Goal: Task Accomplishment & Management: Use online tool/utility

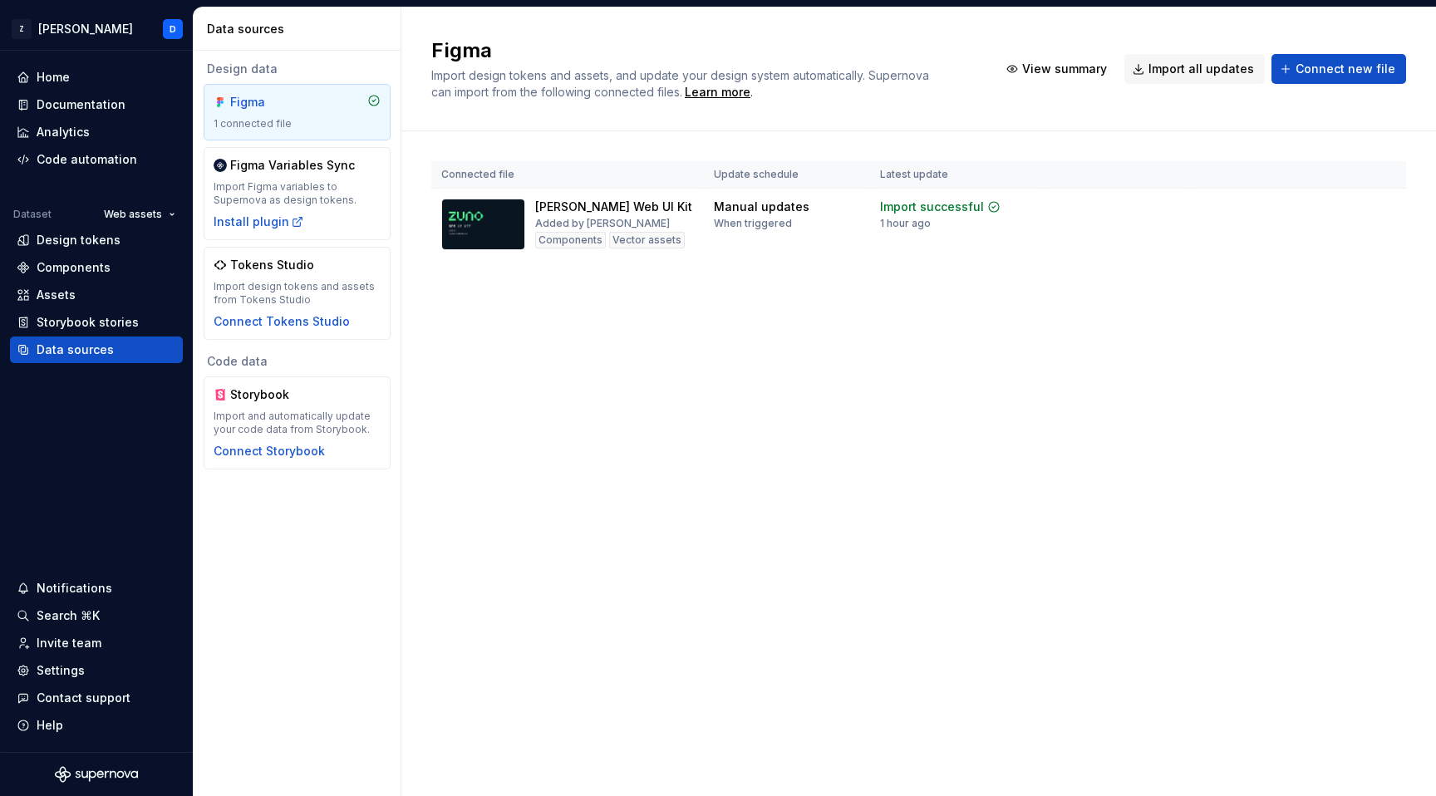
click at [691, 375] on div "Figma Import design tokens and assets, and update your design system automatica…" at bounding box center [918, 401] width 1034 height 788
click at [65, 305] on div "Assets" at bounding box center [96, 295] width 173 height 27
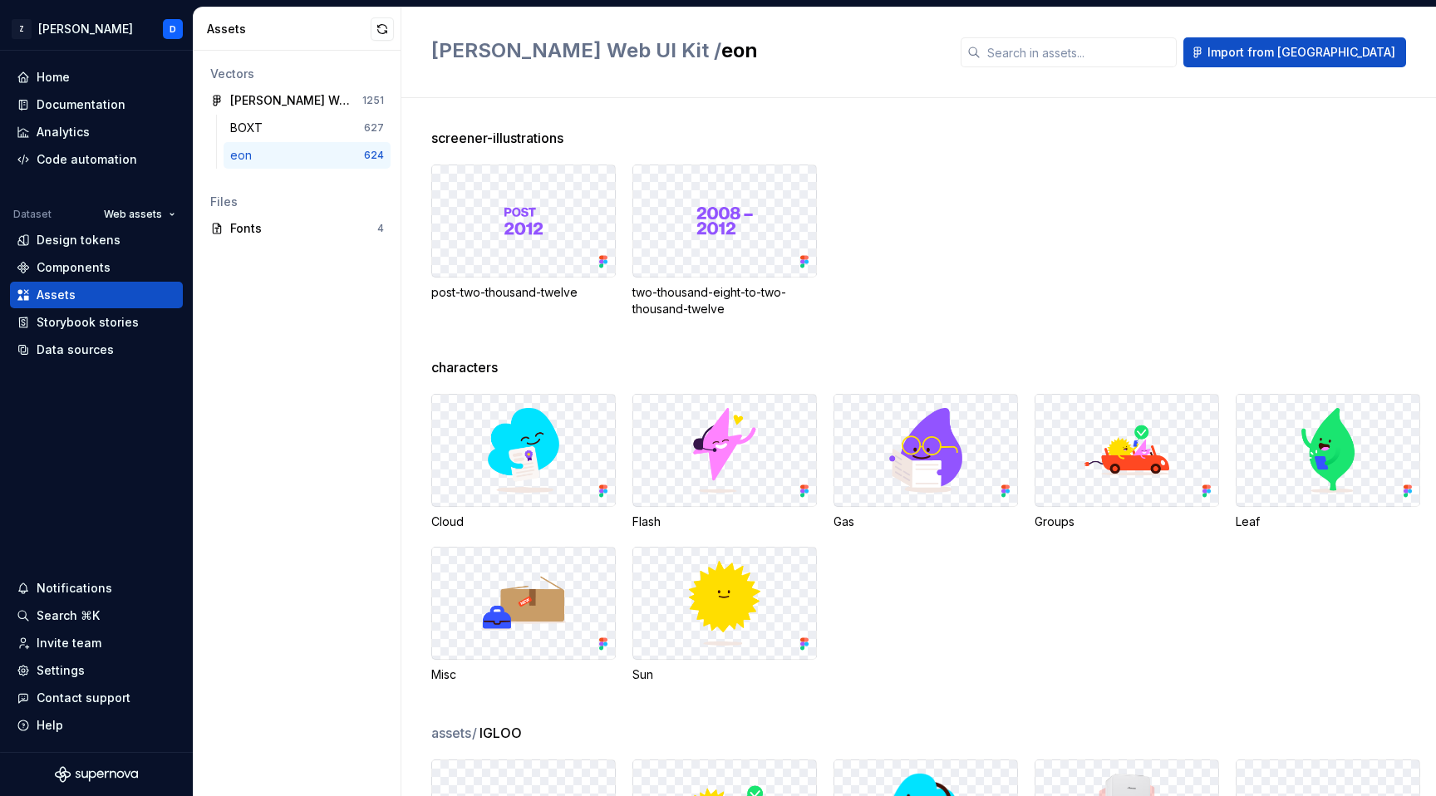
click at [1118, 164] on div "post-two-thousand-twelve two-thousand-eight-to-two-thousand-twelve" at bounding box center [933, 240] width 1004 height 153
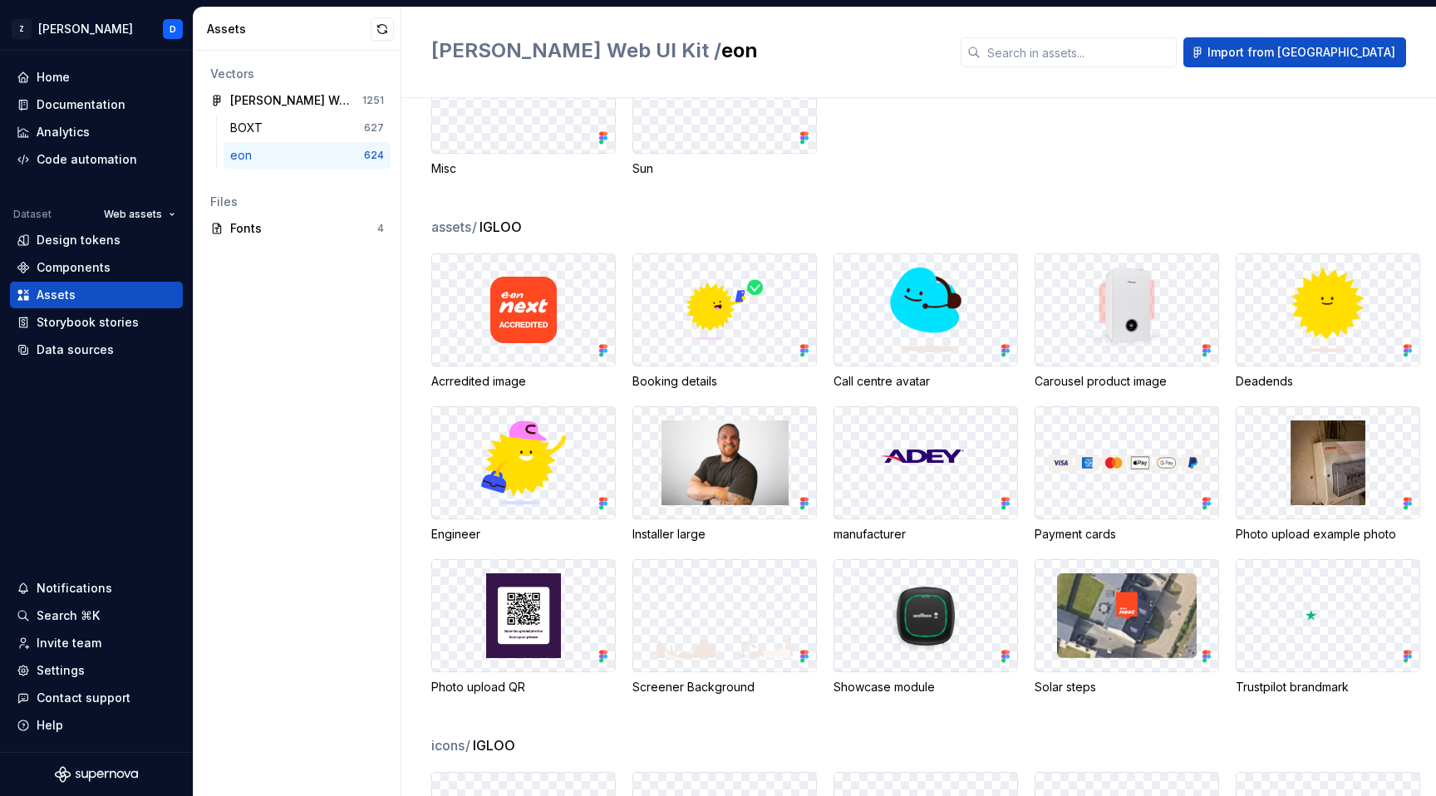
scroll to position [478, 0]
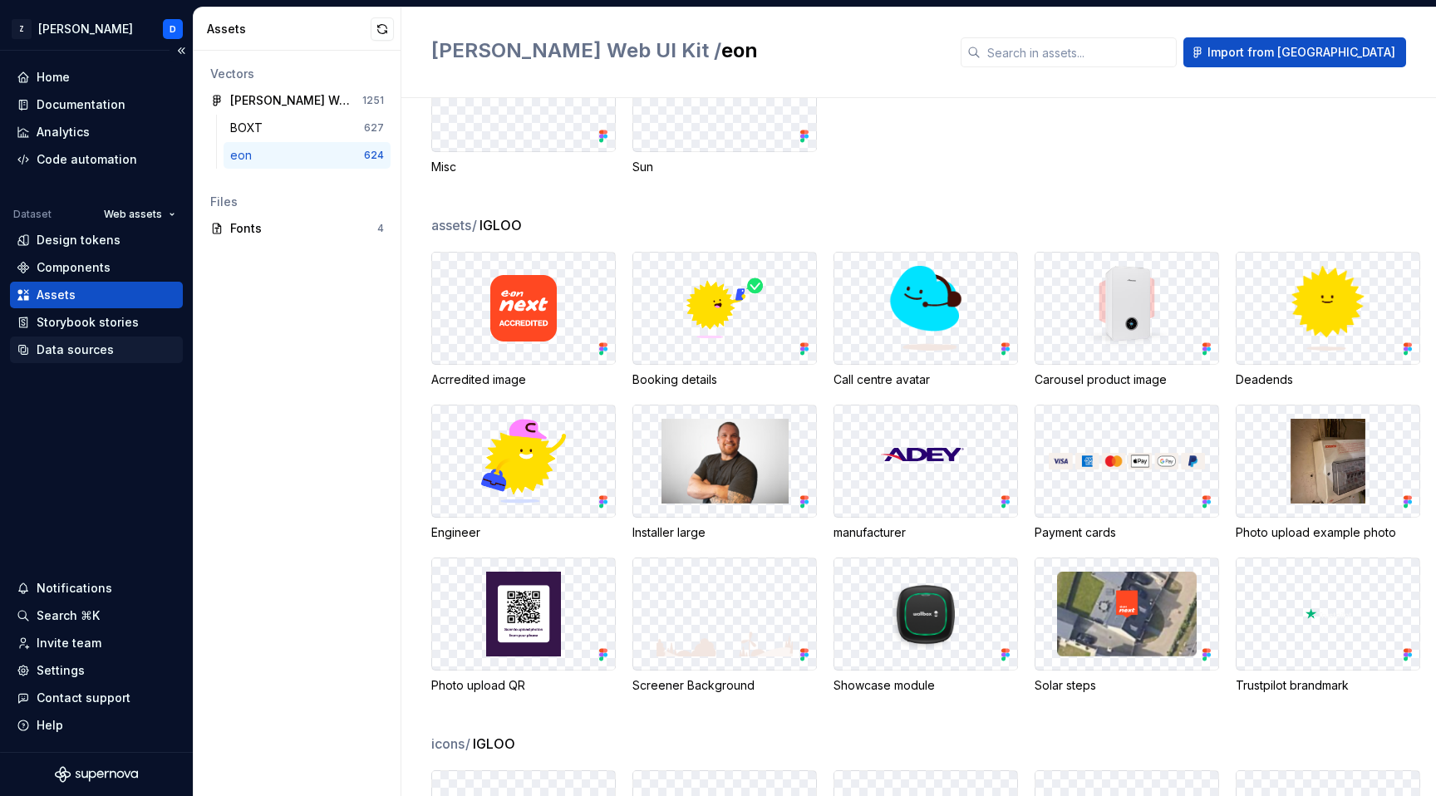
click at [69, 342] on div "Data sources" at bounding box center [75, 349] width 77 height 17
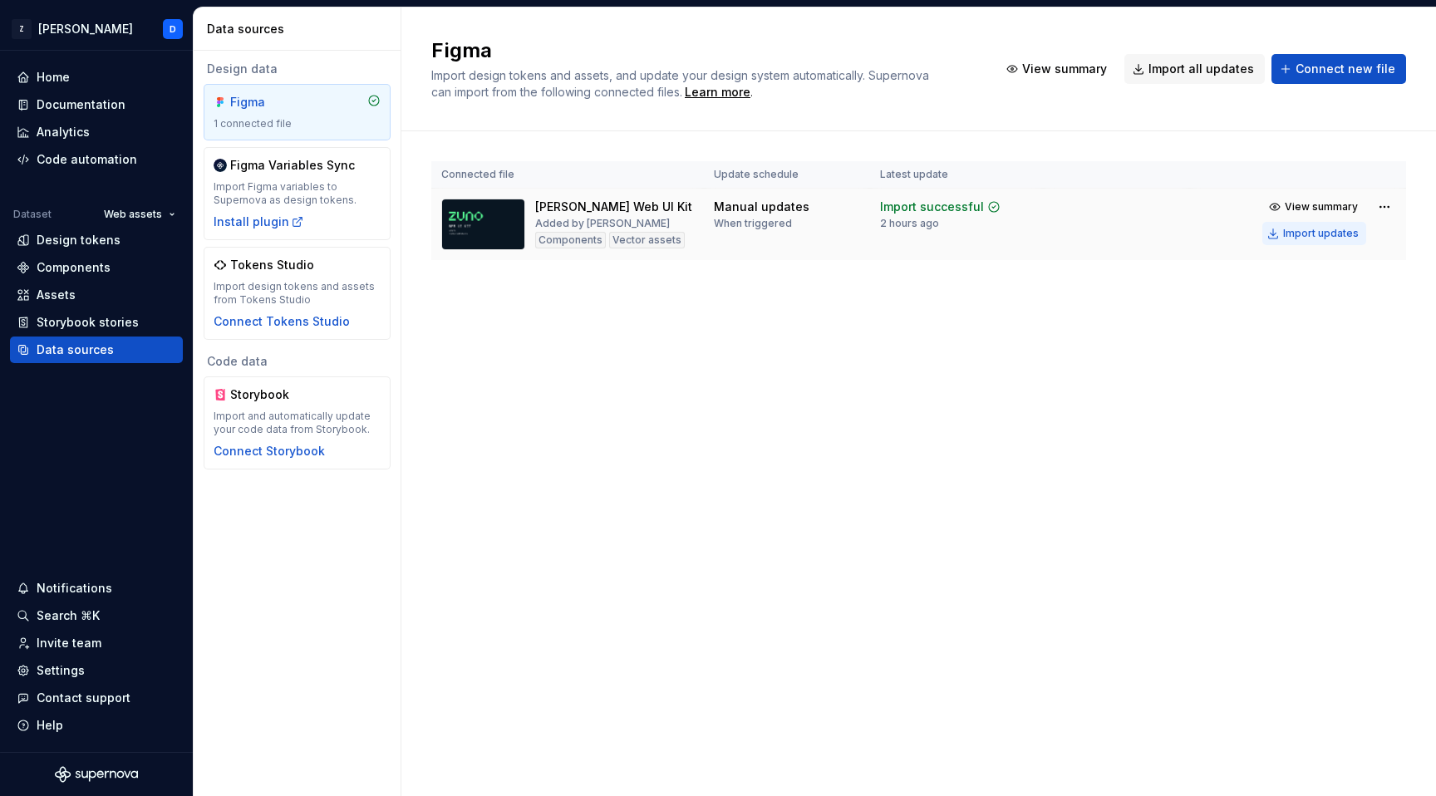
click at [1327, 236] on div "Import updates" at bounding box center [1321, 233] width 76 height 13
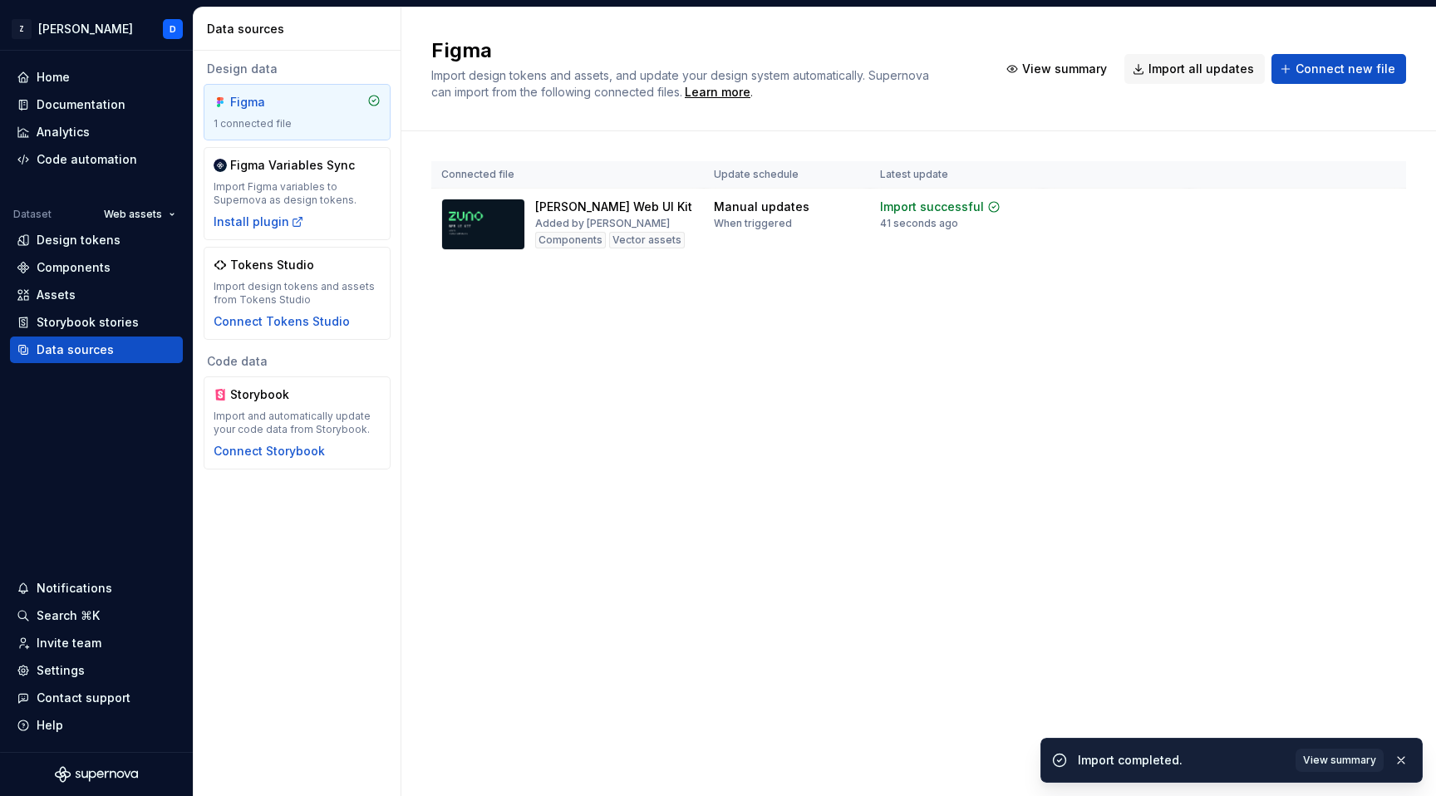
click at [877, 459] on div "Figma Import design tokens and assets, and update your design system automatica…" at bounding box center [918, 401] width 1034 height 788
click at [66, 288] on div "Assets" at bounding box center [56, 295] width 39 height 17
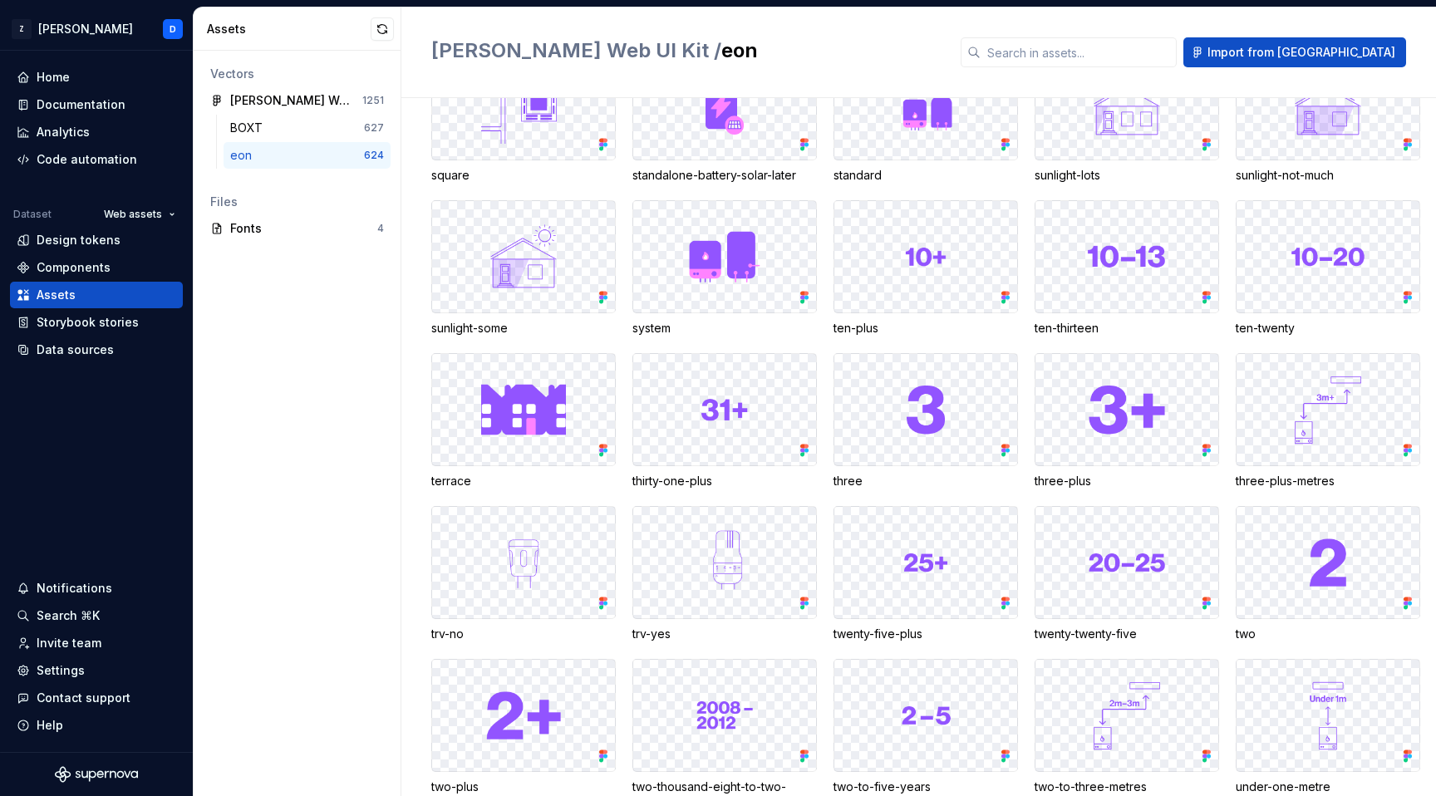
scroll to position [18901, 0]
